Goal: Task Accomplishment & Management: Use online tool/utility

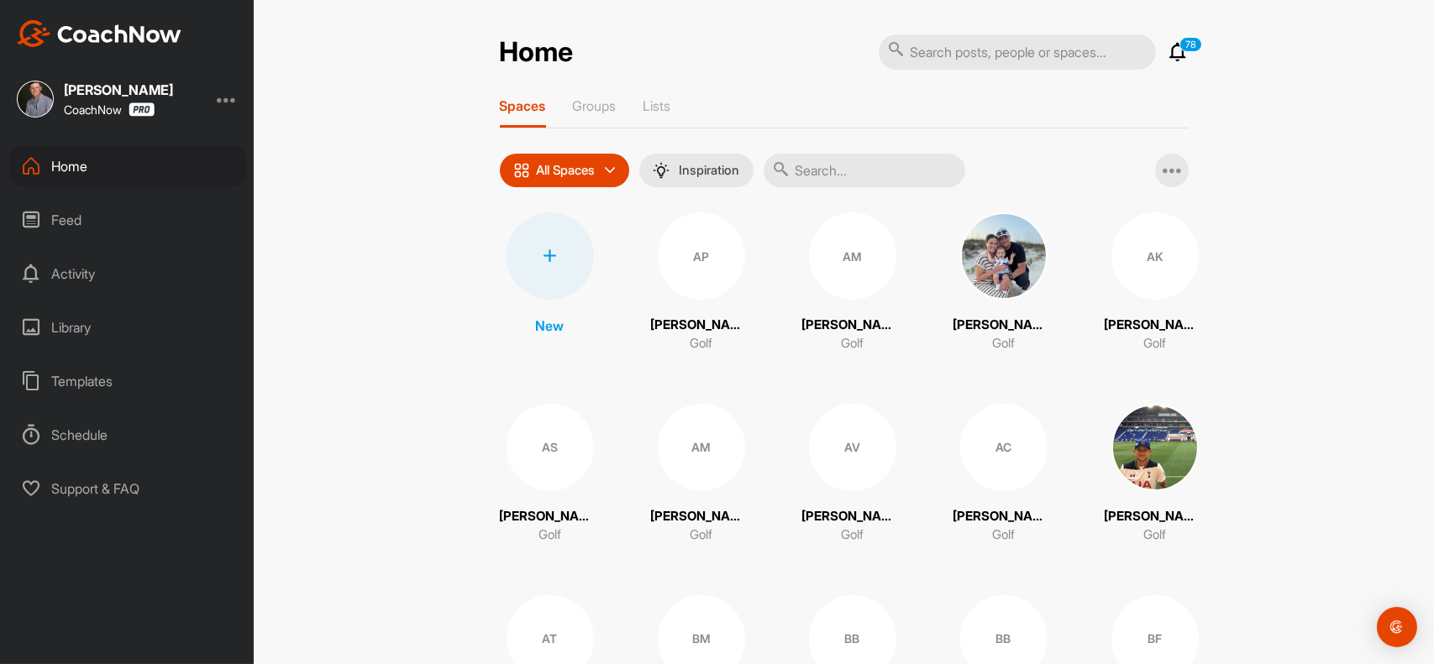
click at [541, 245] on div at bounding box center [549, 255] width 87 height 87
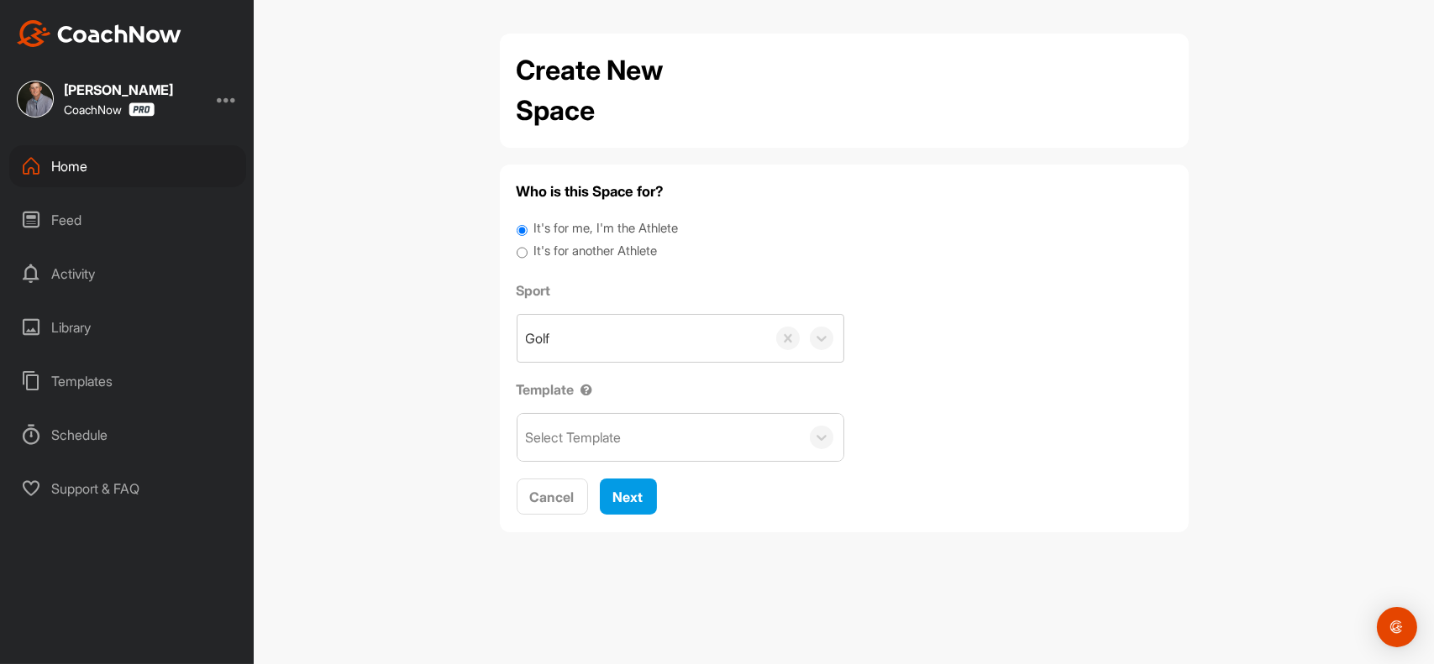
click at [527, 252] on input "It's for another Athlete" at bounding box center [522, 253] width 11 height 23
radio input "true"
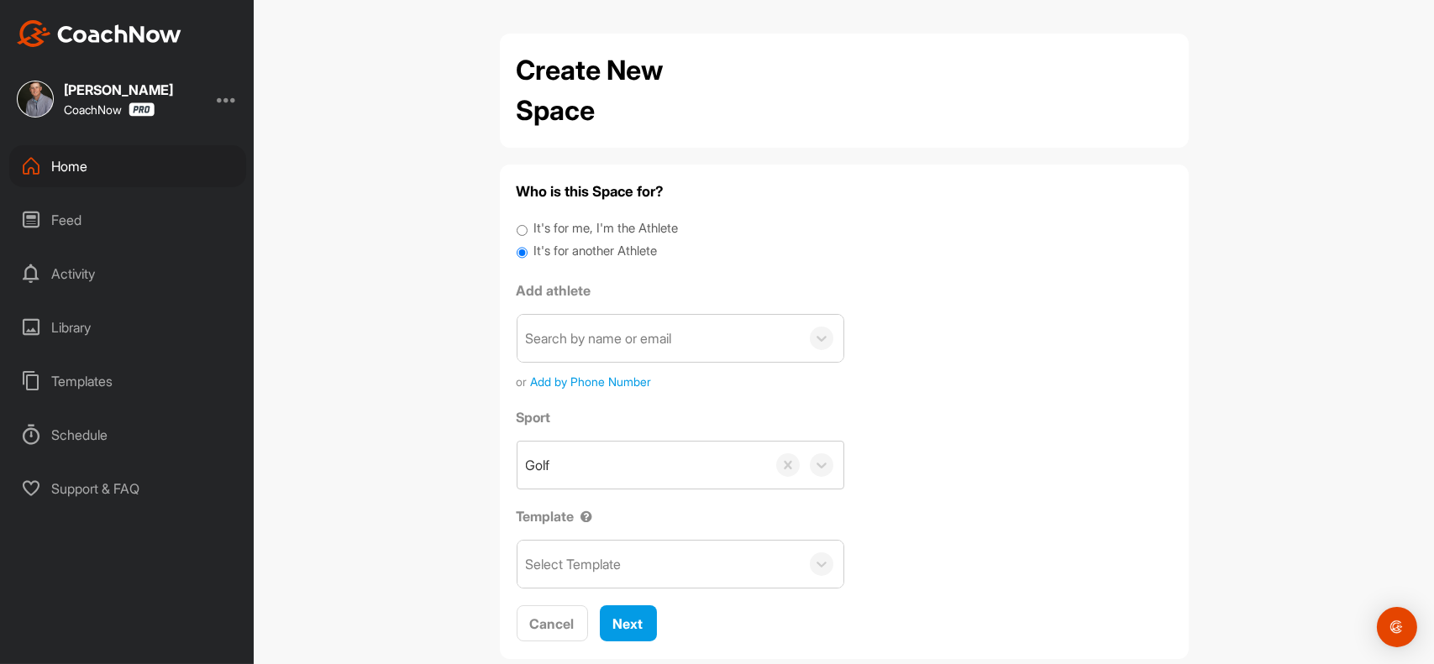
click at [584, 354] on div "Search by name or email" at bounding box center [658, 338] width 282 height 47
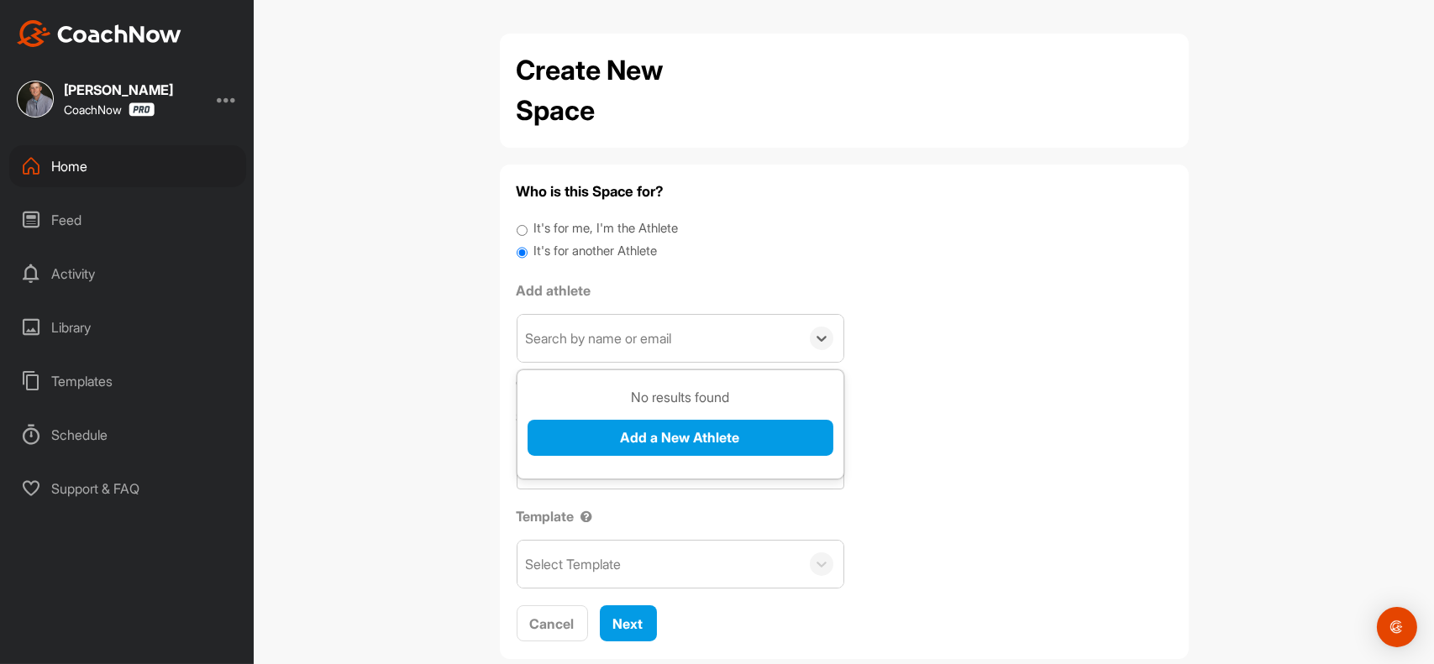
click at [631, 417] on div "No results found Add a New Athlete" at bounding box center [680, 427] width 306 height 81
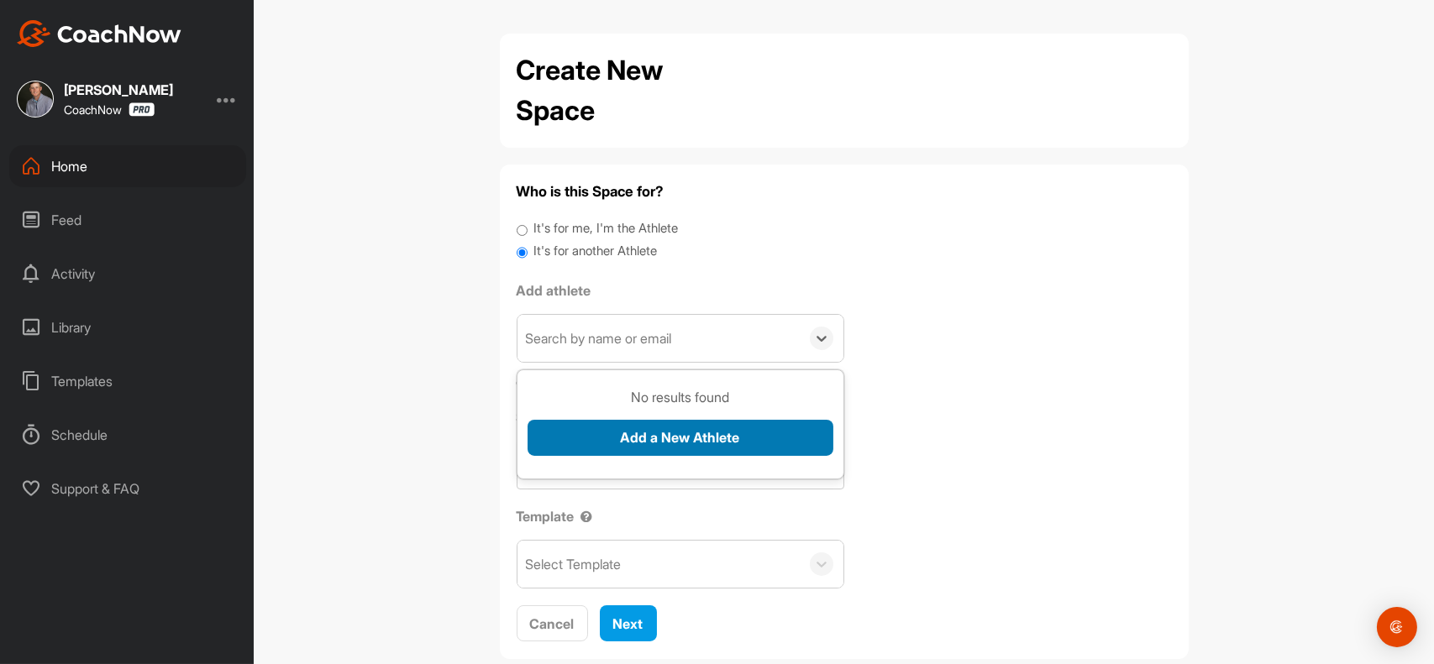
click at [632, 424] on button "Add a New Athlete" at bounding box center [680, 438] width 306 height 36
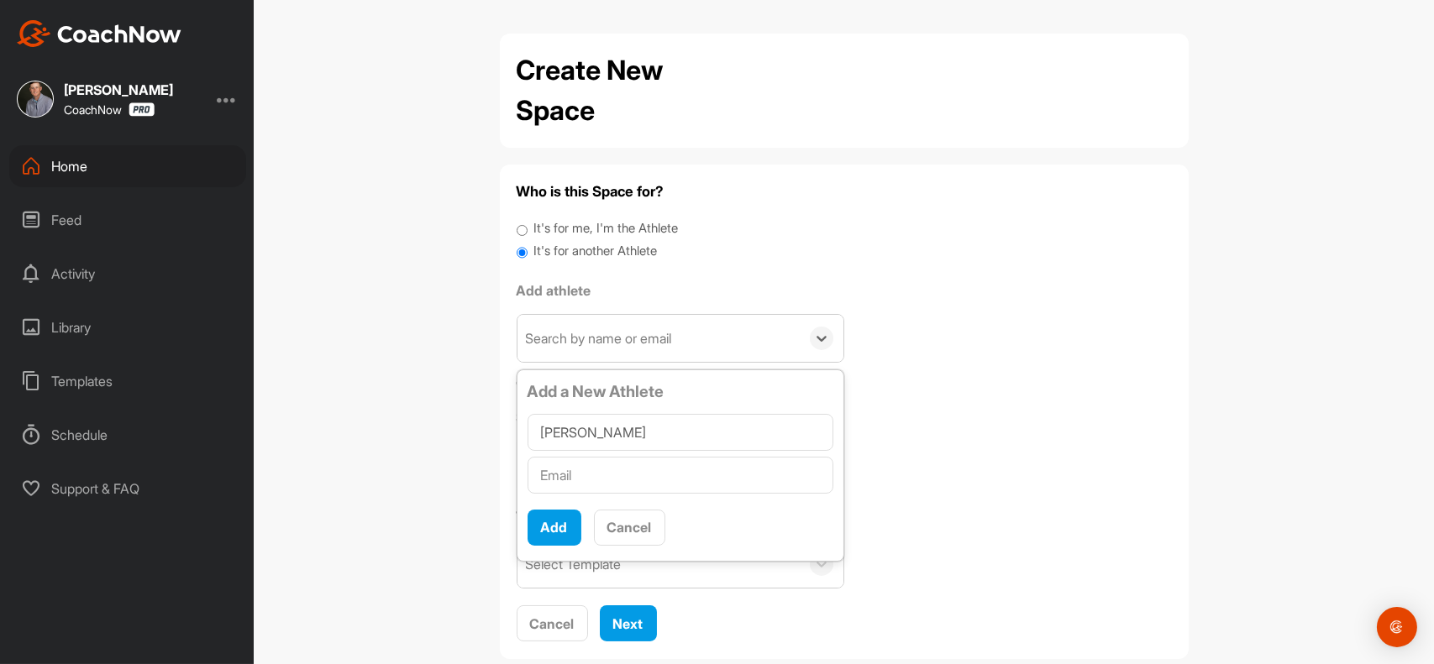
type input "[PERSON_NAME]"
paste input "[EMAIL_ADDRESS][DOMAIN_NAME]"
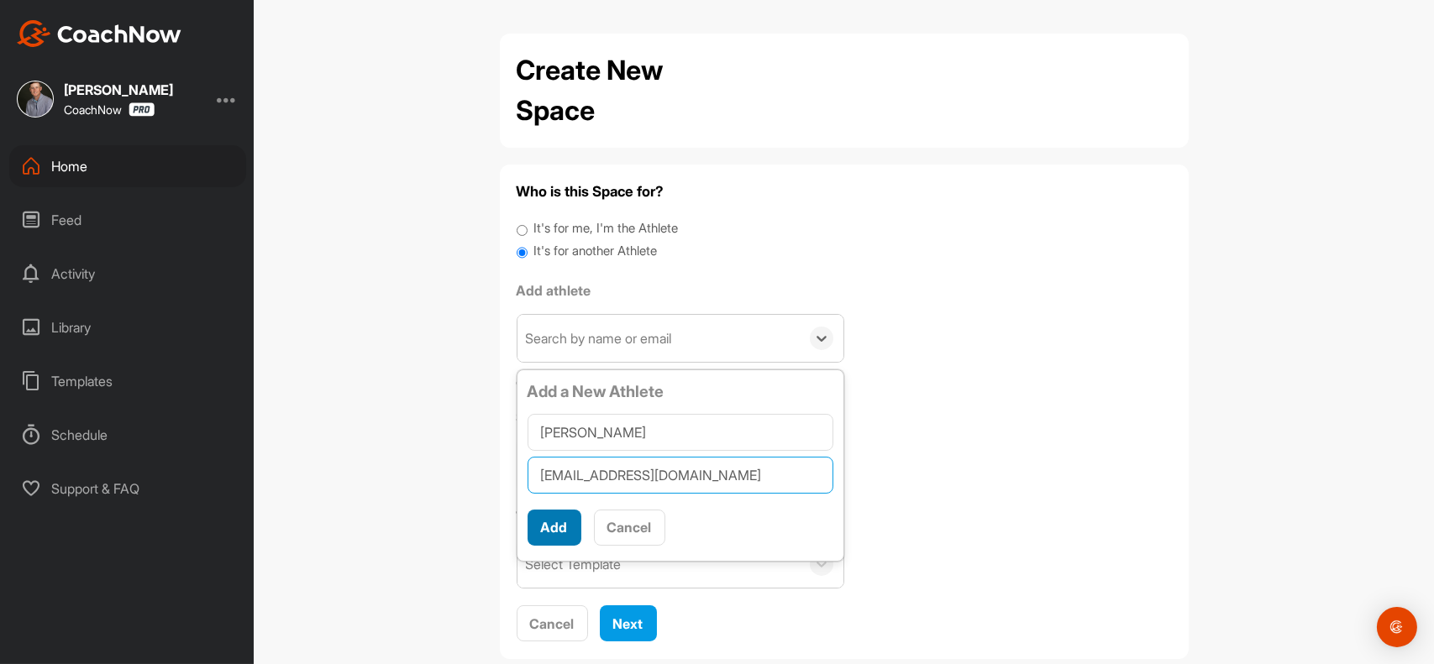
type input "[EMAIL_ADDRESS][DOMAIN_NAME]"
click at [544, 523] on button "Add" at bounding box center [554, 528] width 54 height 36
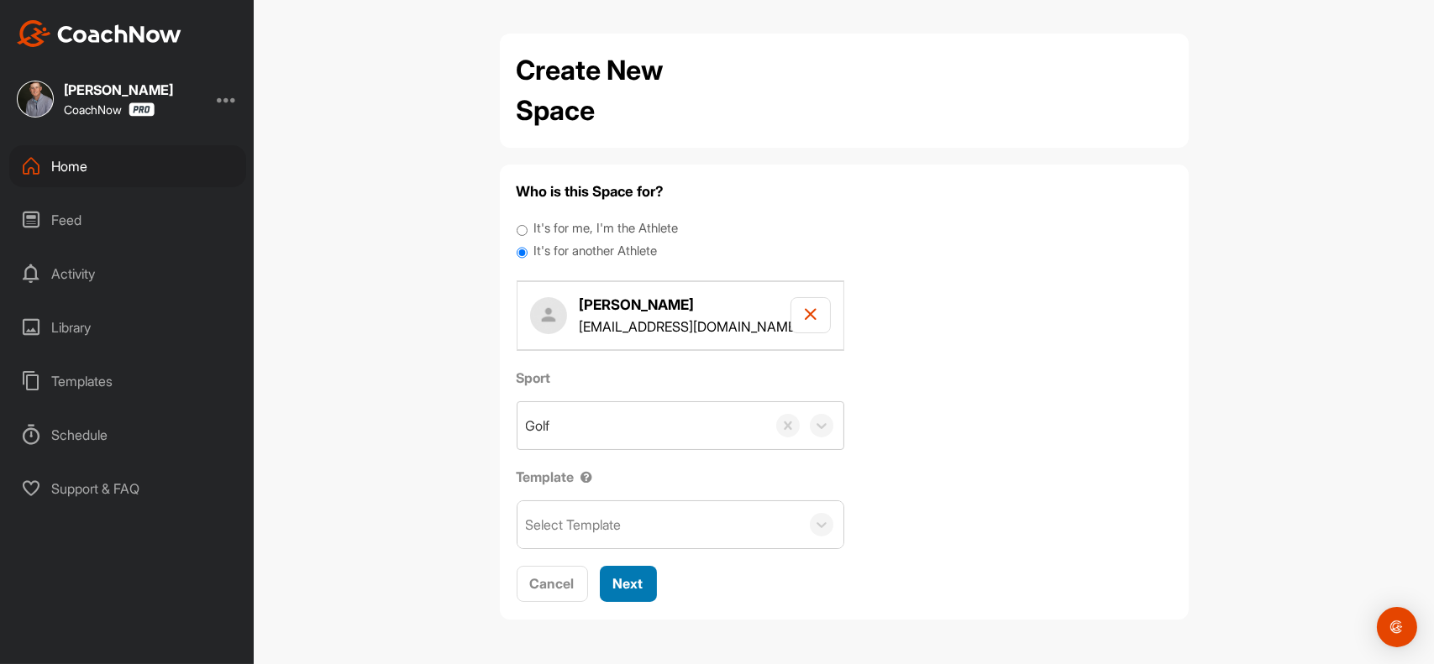
click at [638, 590] on span "Next" at bounding box center [628, 583] width 30 height 17
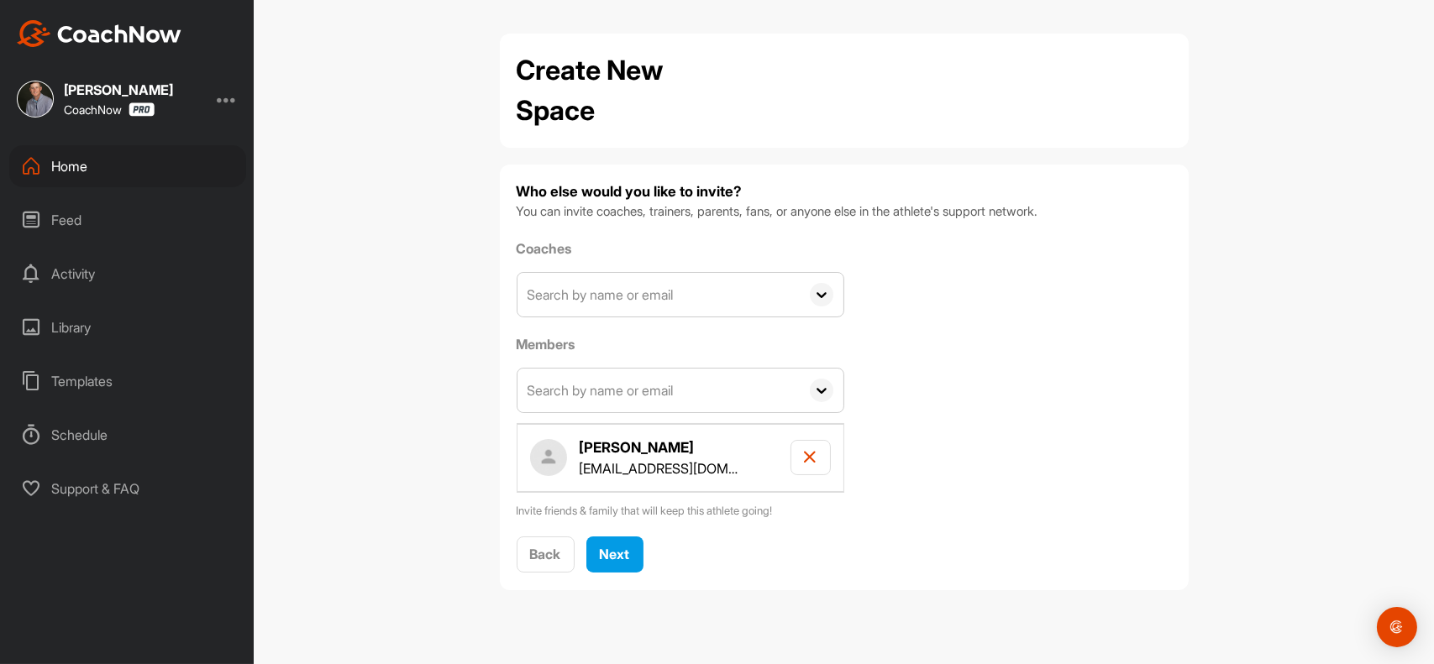
click at [615, 308] on input "text" at bounding box center [658, 295] width 282 height 44
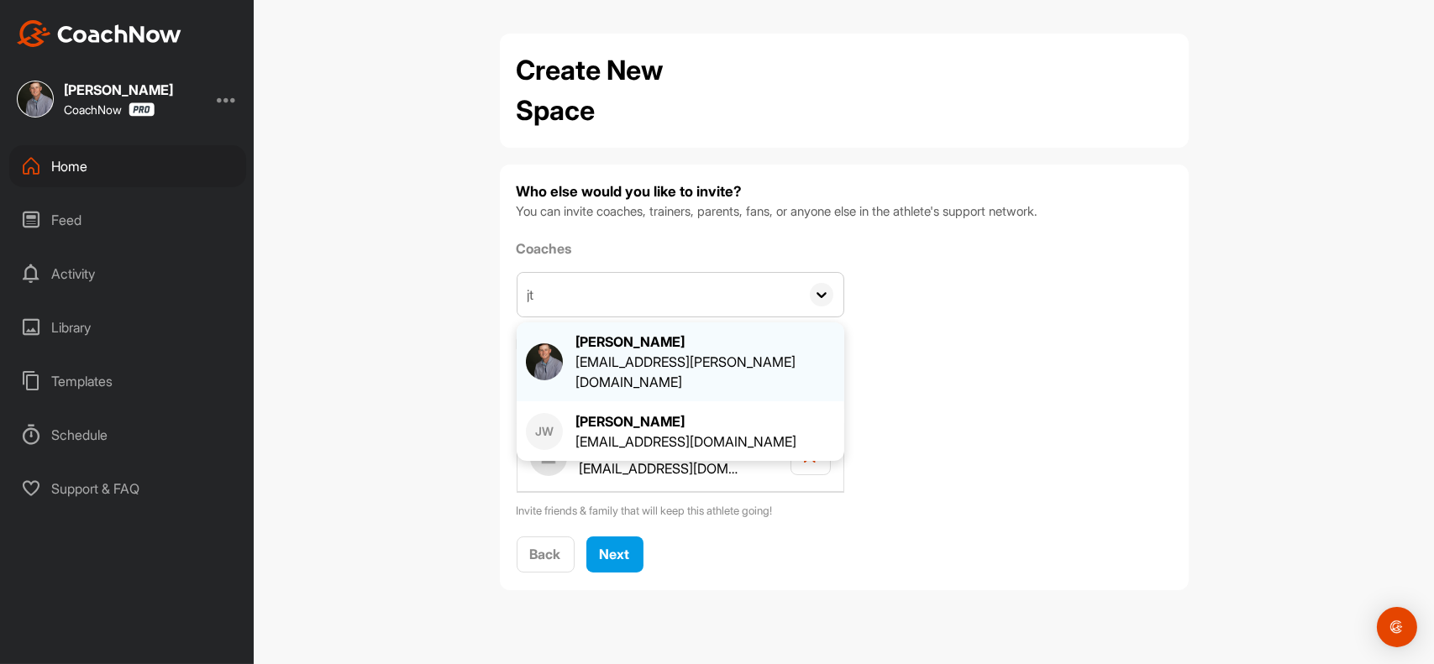
type input "jt"
click at [583, 342] on div "[PERSON_NAME]" at bounding box center [705, 342] width 260 height 20
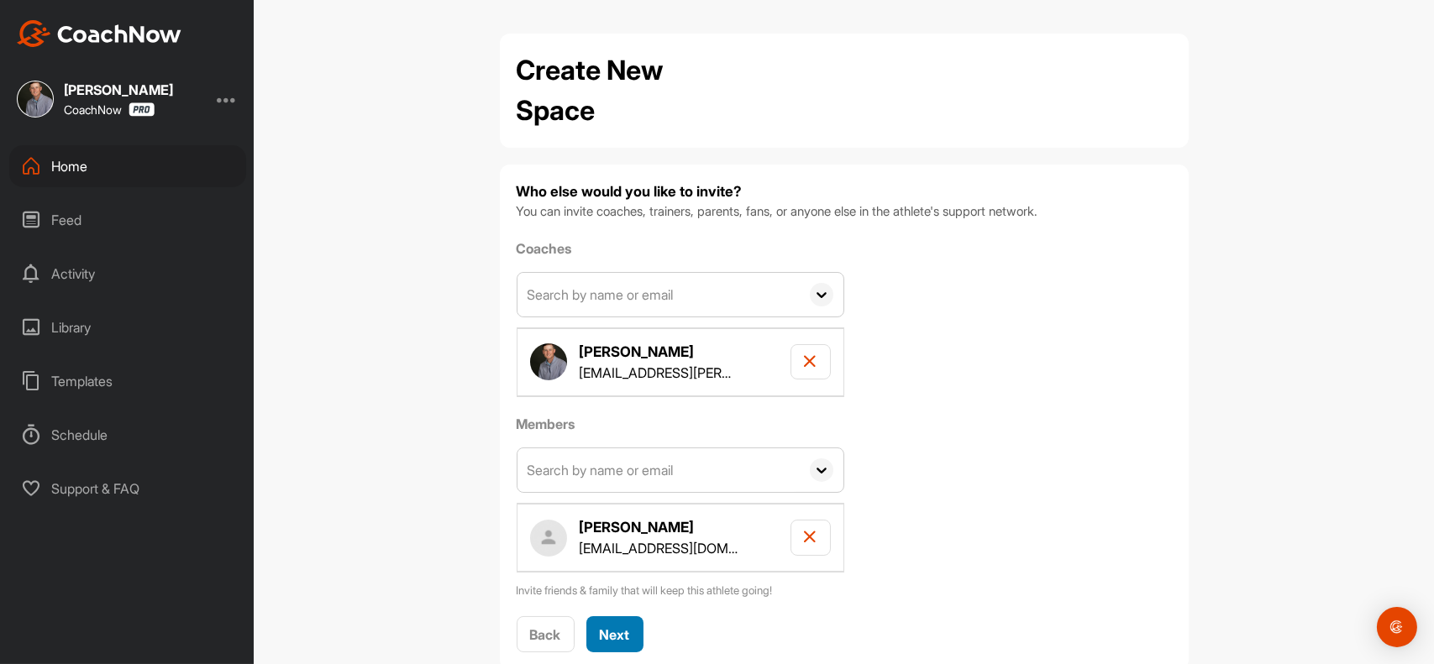
click at [626, 637] on button "Next" at bounding box center [614, 634] width 57 height 36
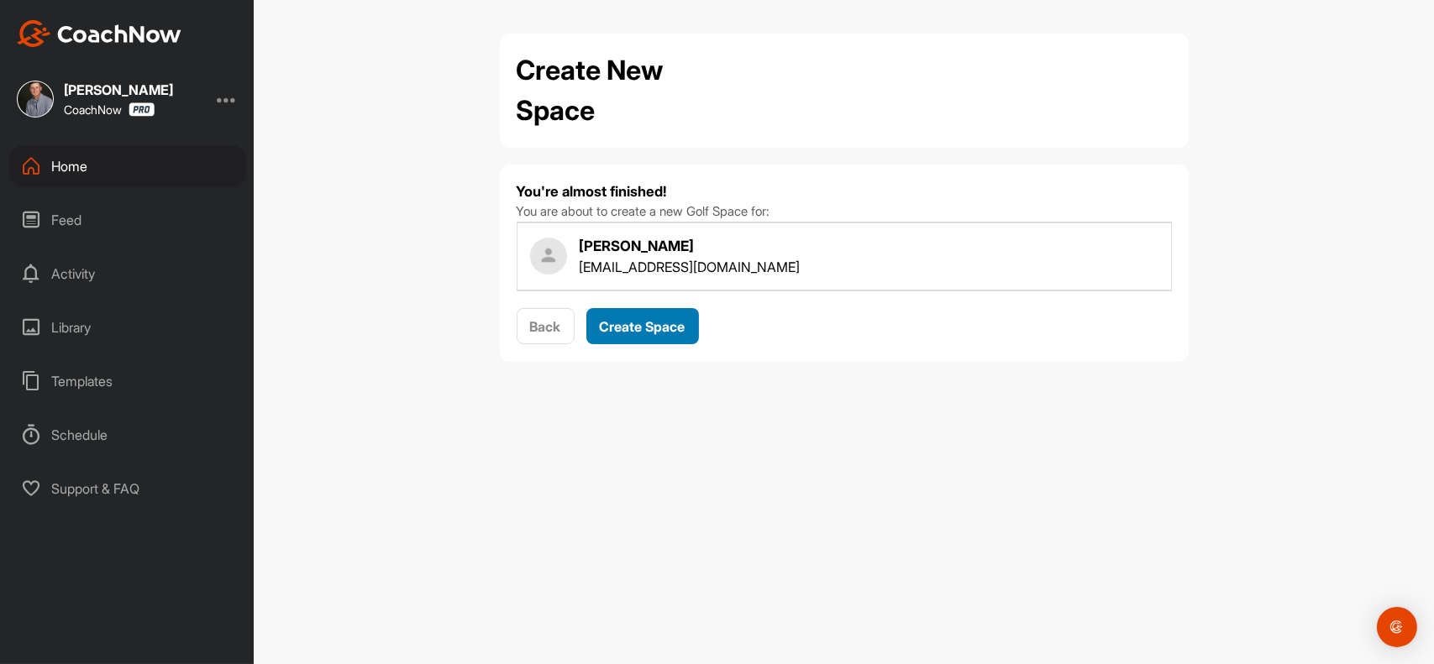
click at [669, 330] on span "Create Space" at bounding box center [643, 326] width 86 height 17
